Goal: Navigation & Orientation: Find specific page/section

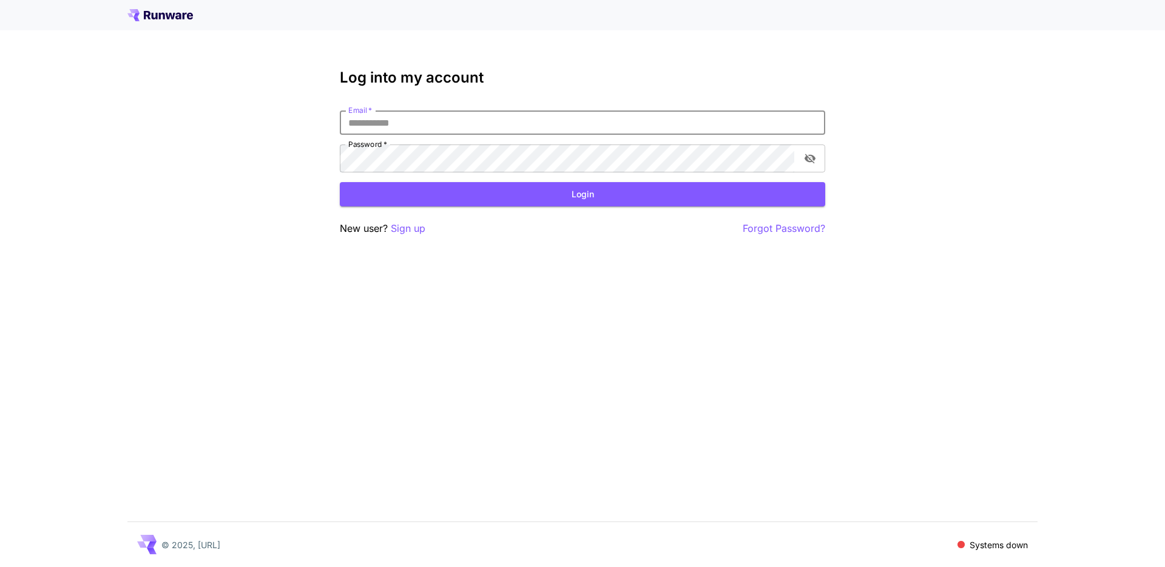
click at [985, 544] on p "Systems down" at bounding box center [999, 544] width 58 height 13
click at [984, 544] on p "Systems down" at bounding box center [999, 544] width 58 height 13
drag, startPoint x: 195, startPoint y: 18, endPoint x: 167, endPoint y: 22, distance: 28.7
click at [186, 21] on div at bounding box center [582, 15] width 910 height 12
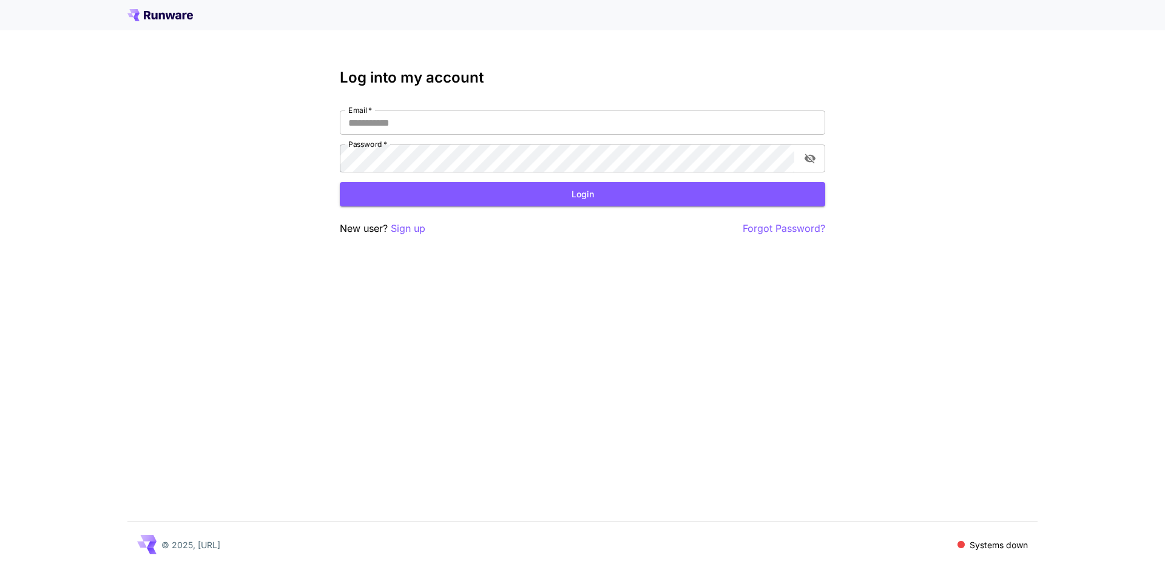
click at [167, 19] on icon at bounding box center [171, 16] width 10 height 7
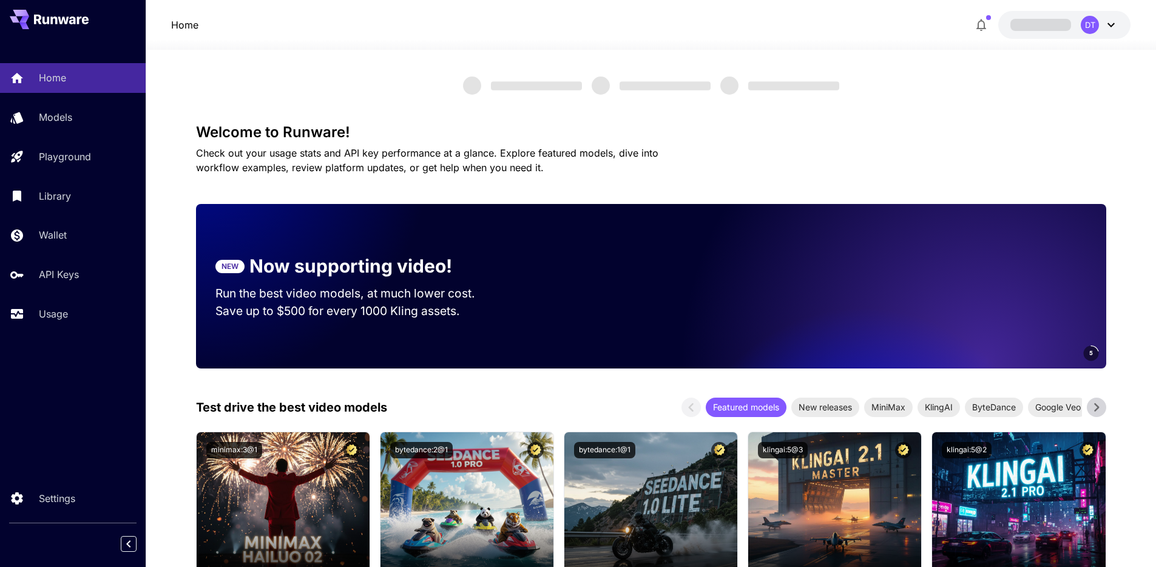
click at [1112, 32] on icon at bounding box center [1111, 25] width 15 height 15
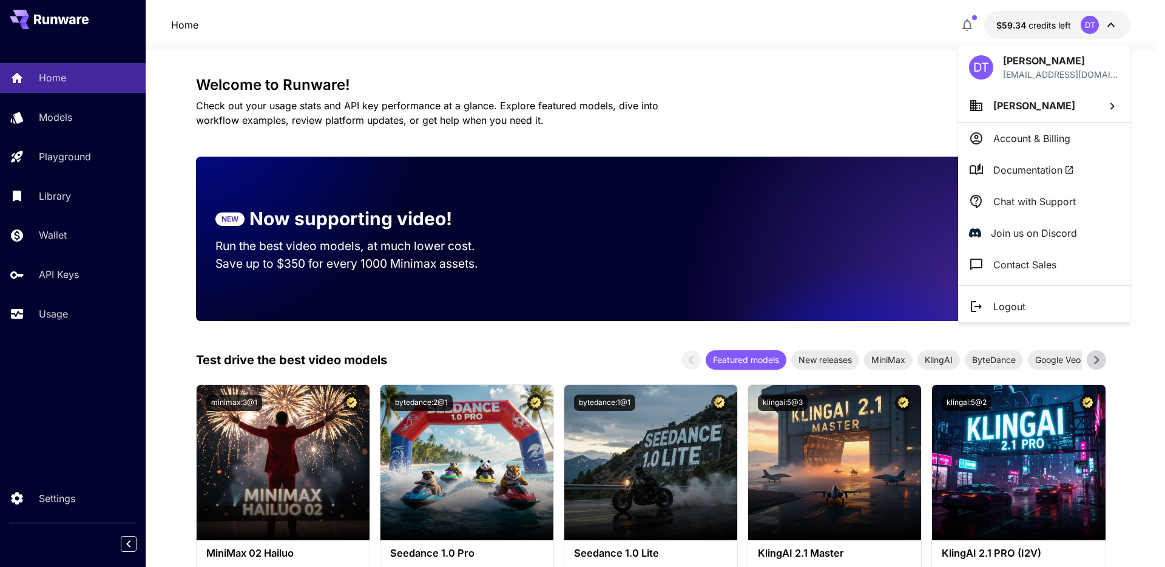
click at [97, 488] on div at bounding box center [582, 283] width 1165 height 567
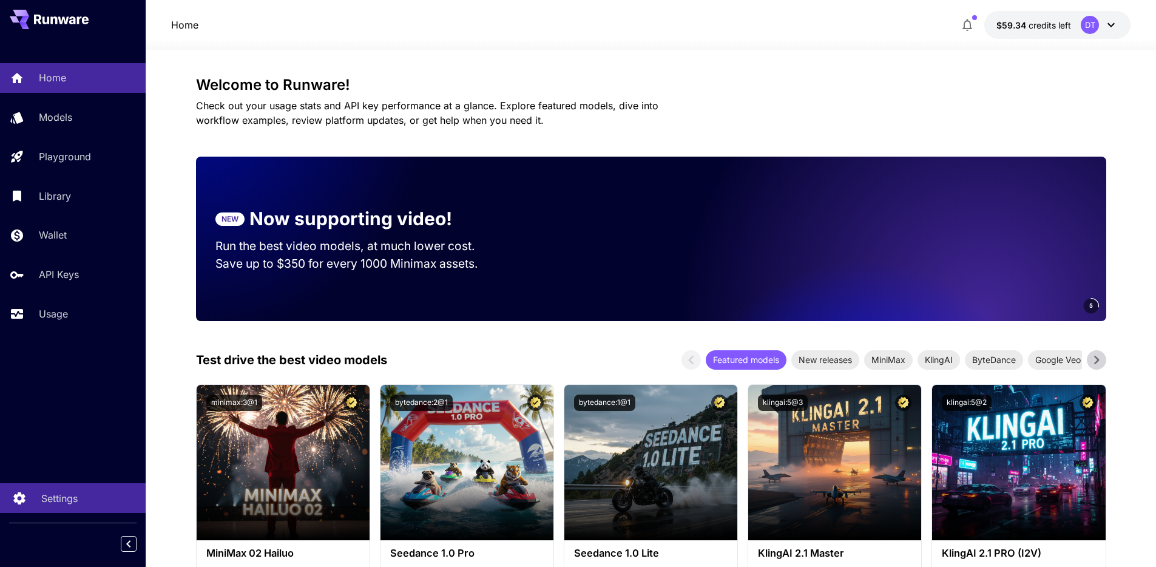
click at [67, 491] on p "Settings" at bounding box center [59, 498] width 36 height 15
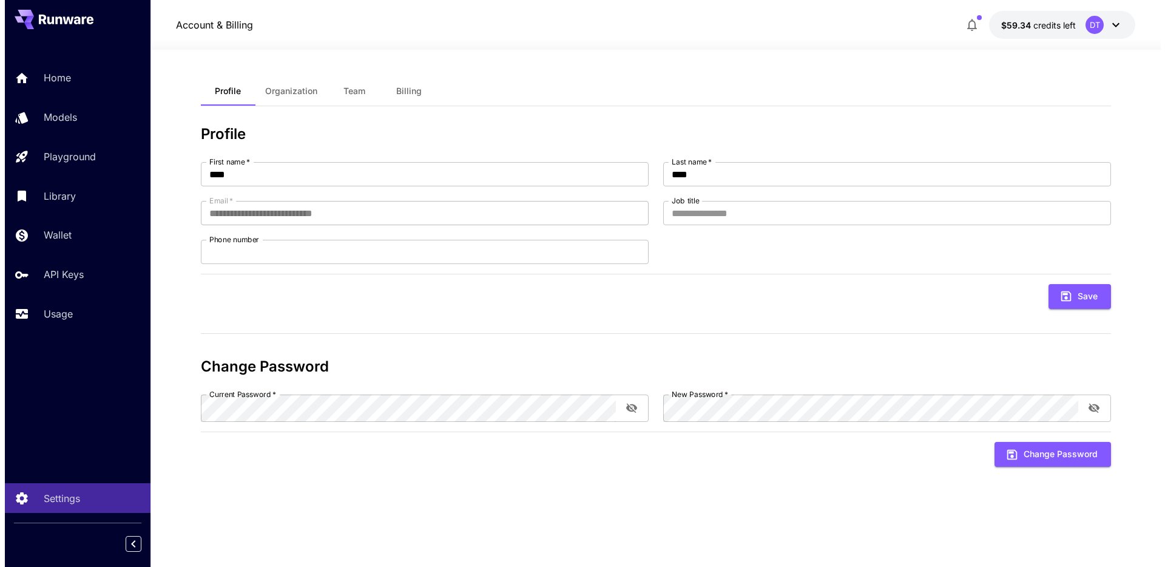
scroll to position [5, 0]
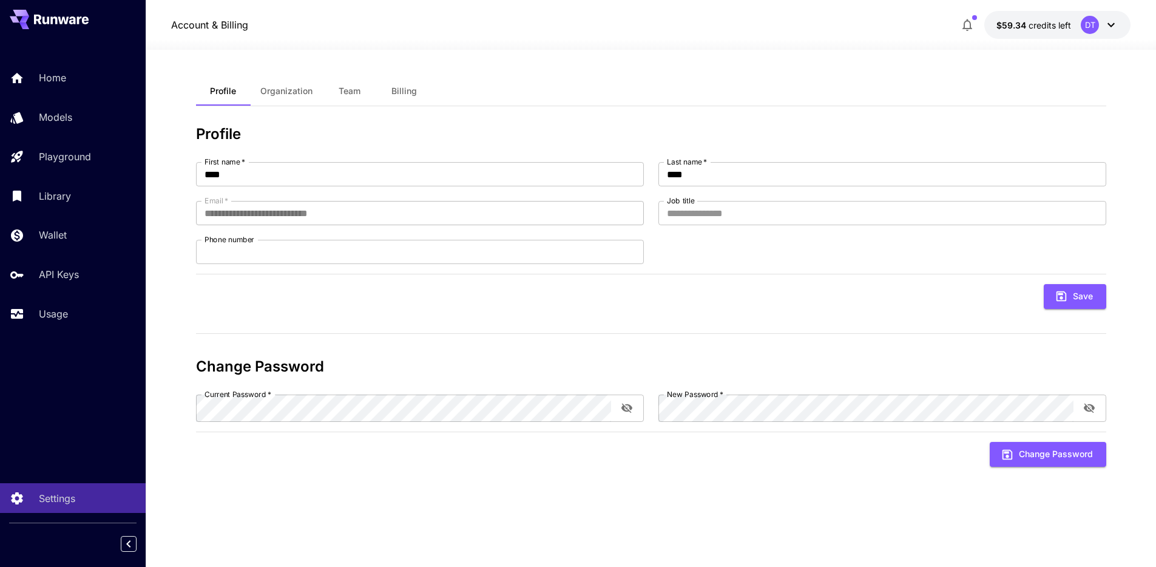
click at [1037, 18] on button "$59.34 credits left DT" at bounding box center [1057, 25] width 146 height 28
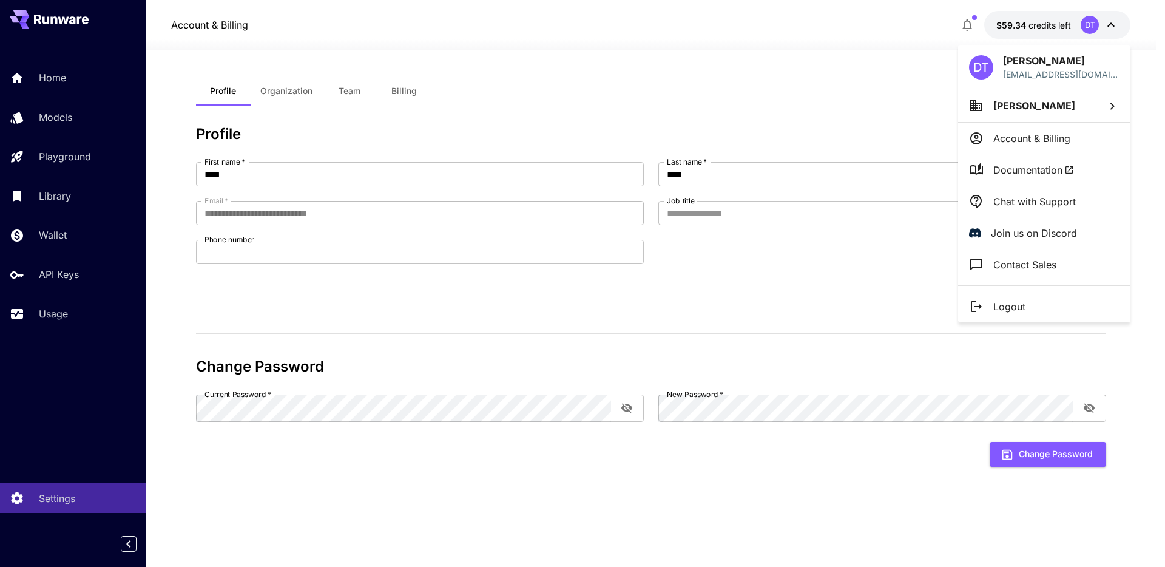
click at [1059, 112] on span "Hanh Tran" at bounding box center [1034, 106] width 82 height 12
click at [1059, 113] on div at bounding box center [582, 283] width 1165 height 567
click at [1053, 146] on p "Account & Billing" at bounding box center [1031, 138] width 77 height 15
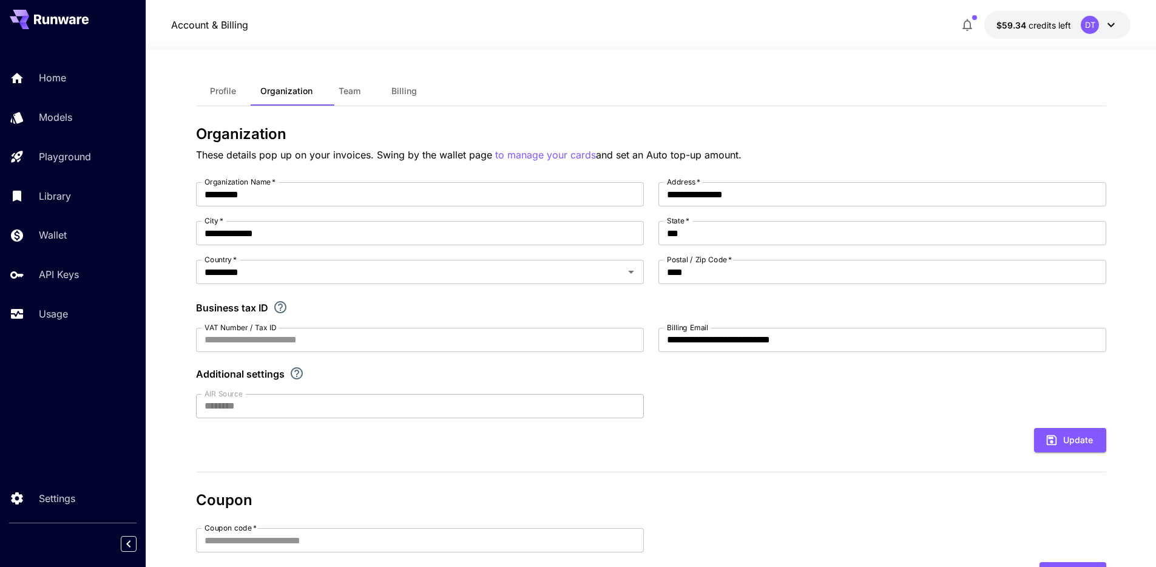
click at [52, 328] on div "Home Models Playground Library Wallet API Keys Usage" at bounding box center [73, 195] width 146 height 265
click at [50, 321] on p "Usage" at bounding box center [55, 313] width 29 height 15
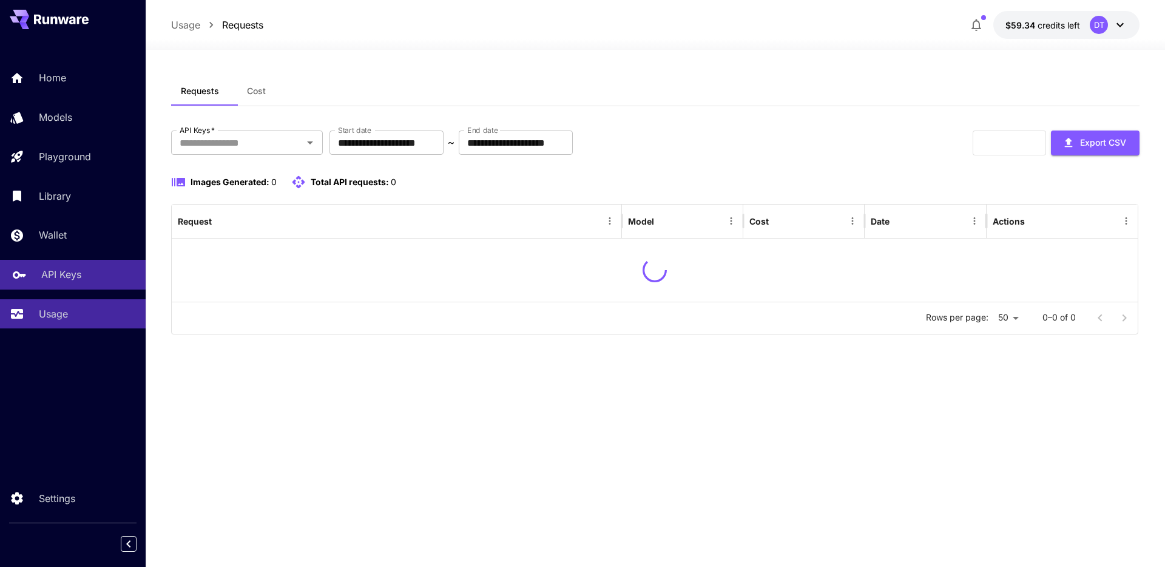
click at [75, 282] on p "API Keys" at bounding box center [61, 274] width 40 height 15
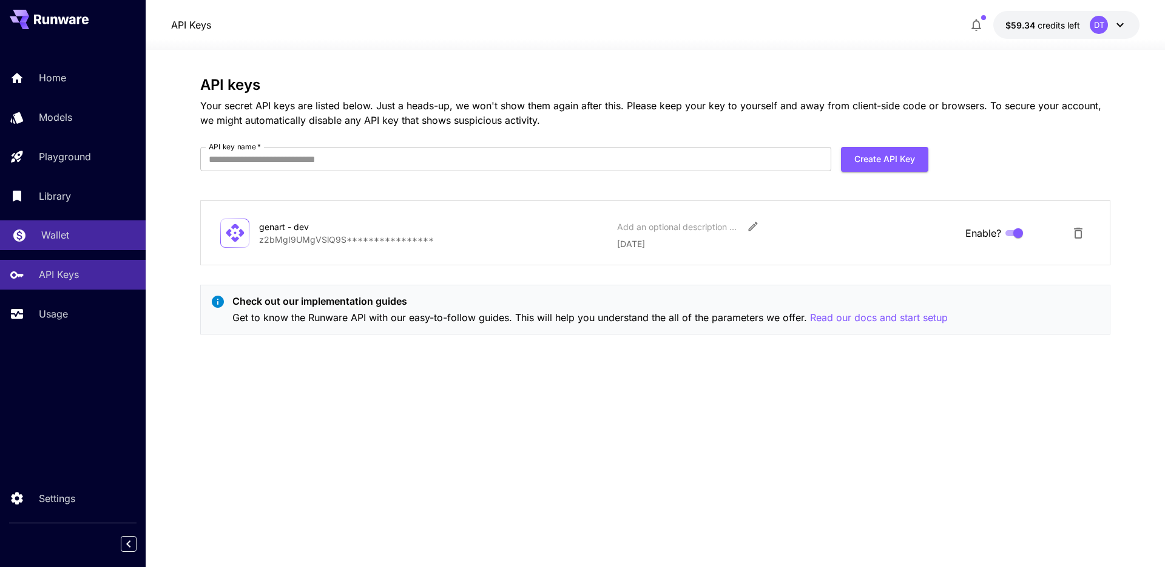
click at [66, 242] on p "Wallet" at bounding box center [55, 235] width 28 height 15
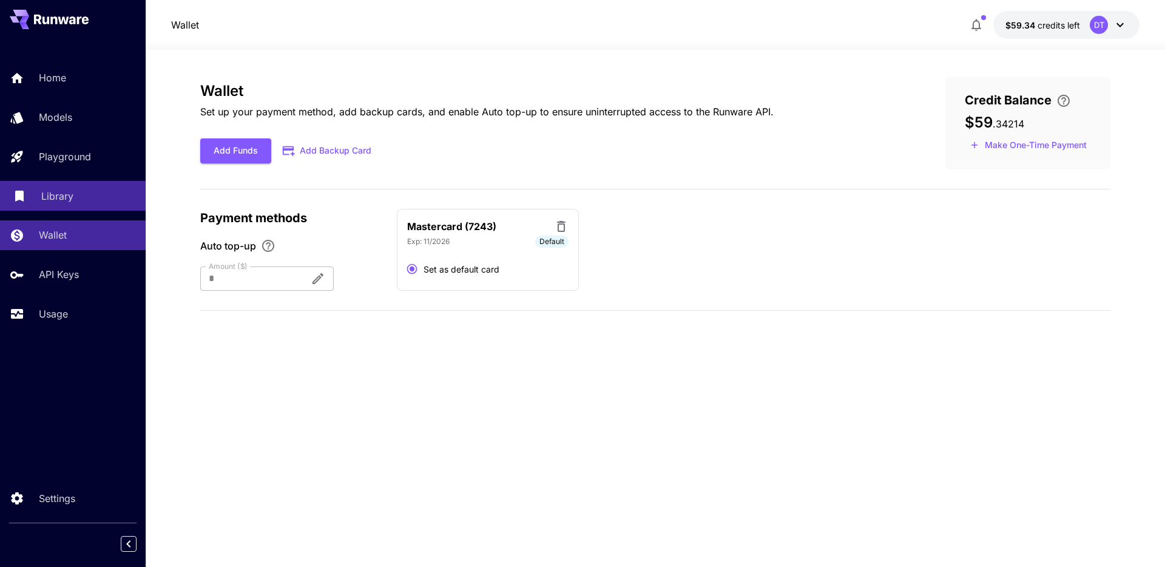
click at [79, 211] on link "Library" at bounding box center [73, 196] width 146 height 30
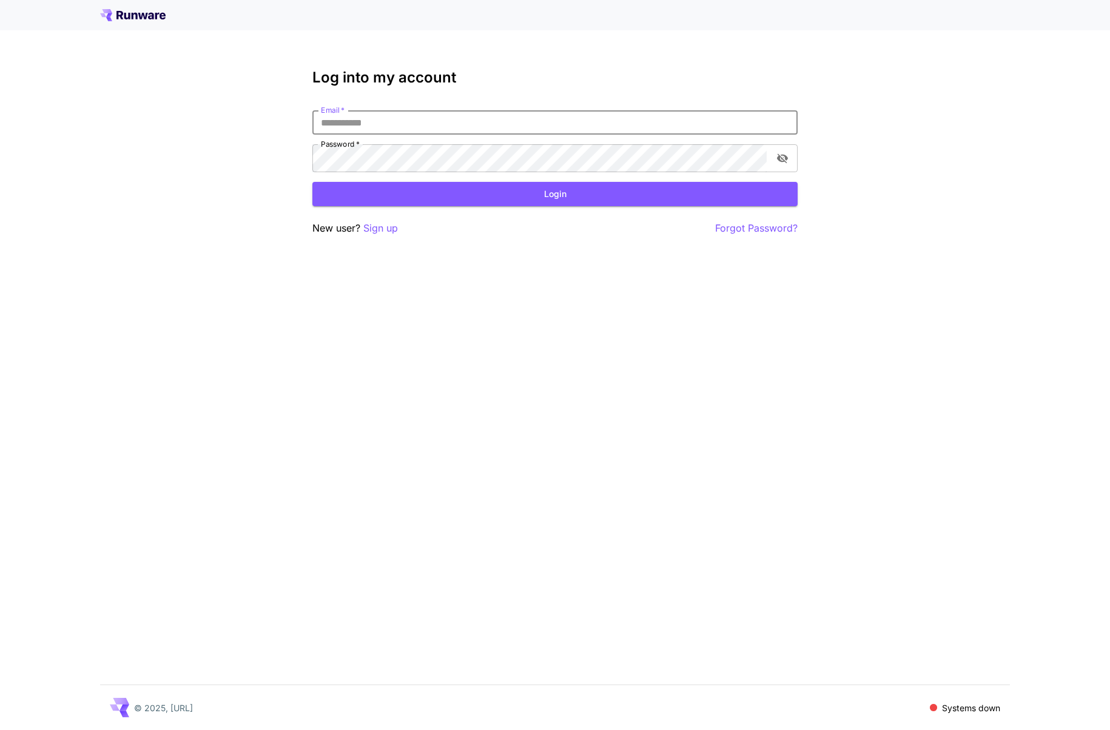
click at [535, 135] on input "Email   *" at bounding box center [554, 122] width 485 height 24
type input "**********"
click button "Login" at bounding box center [554, 194] width 485 height 25
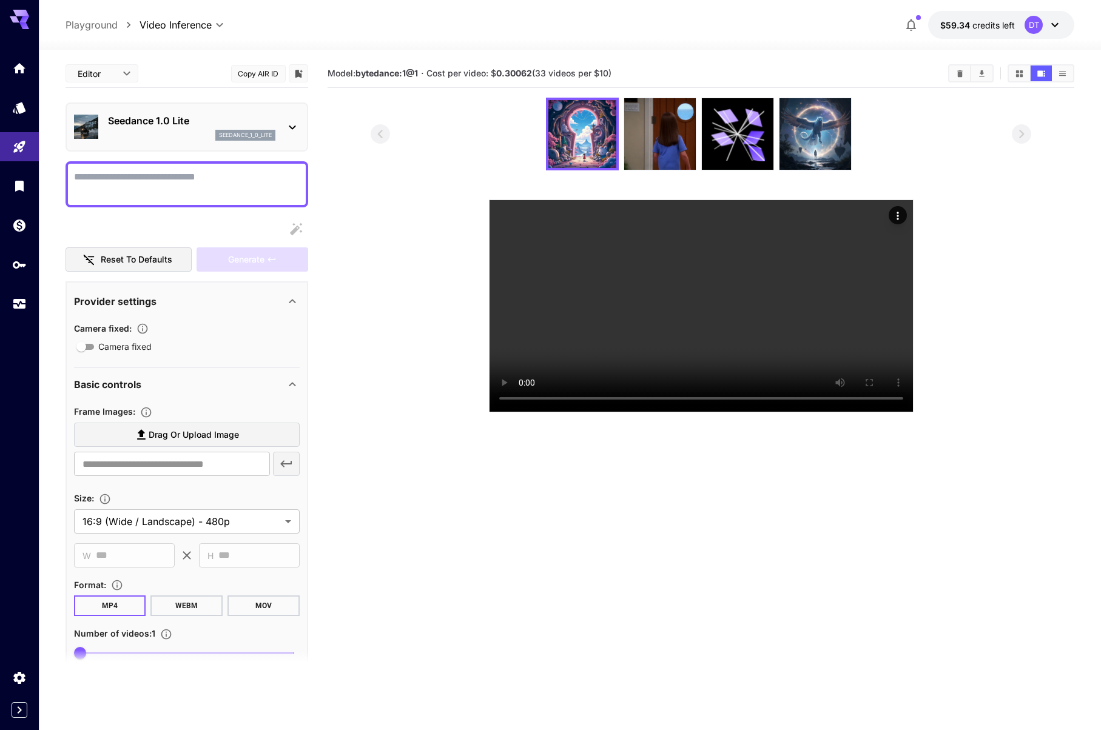
click at [140, 141] on div "seedance_1_0_lite" at bounding box center [191, 135] width 167 height 11
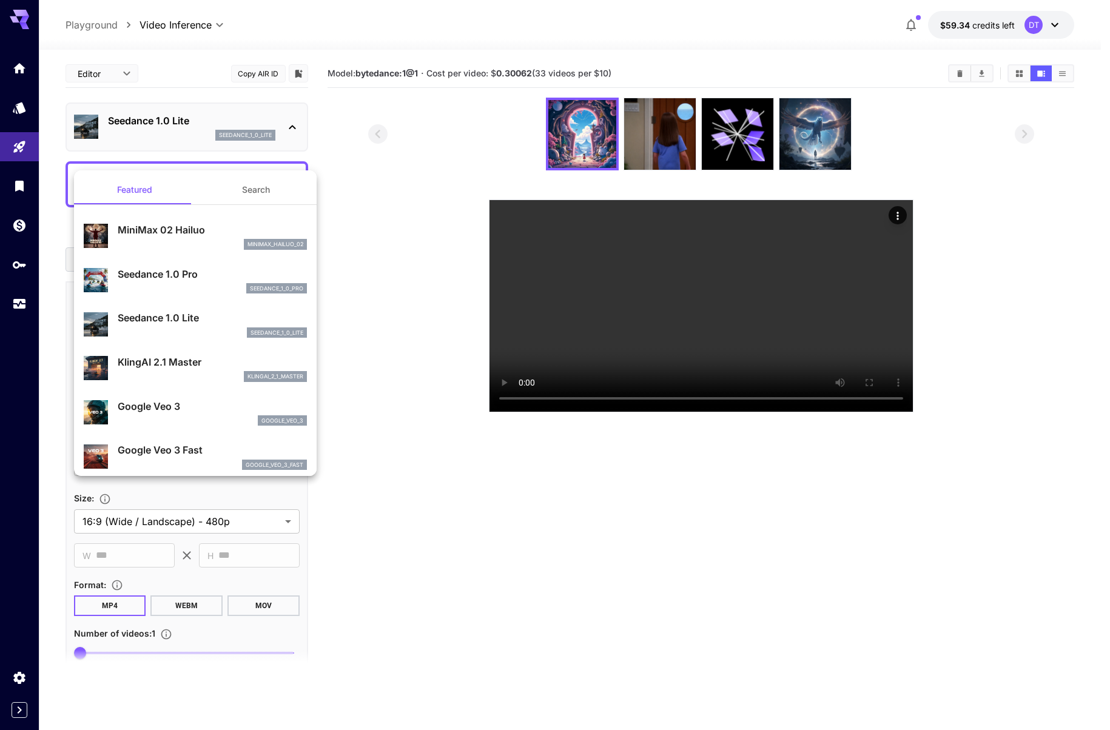
click at [26, 126] on div at bounding box center [555, 365] width 1110 height 730
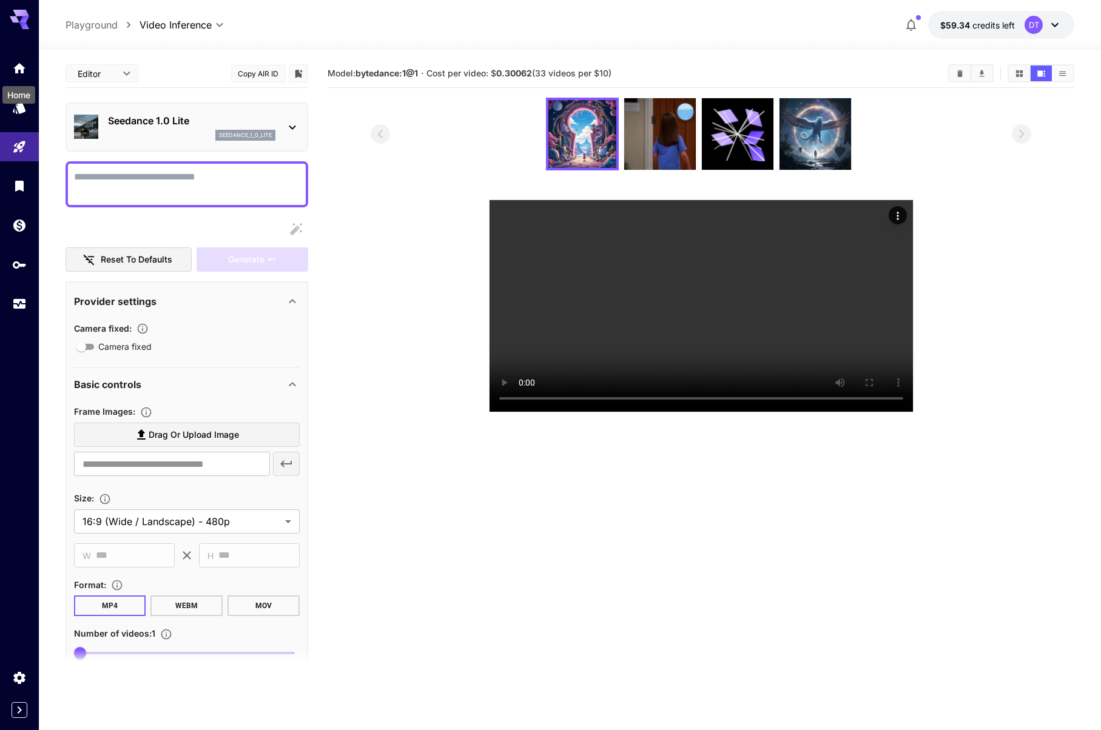
click at [19, 75] on icon "Home" at bounding box center [19, 68] width 15 height 15
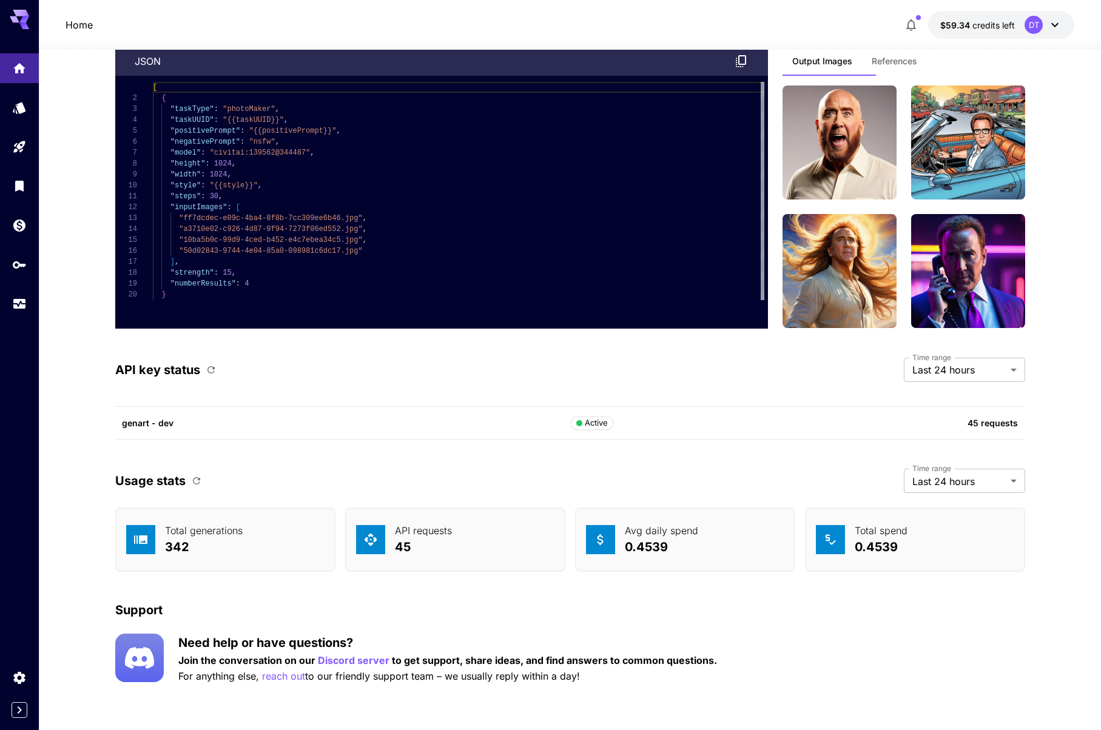
scroll to position [3020, 0]
